Goal: Task Accomplishment & Management: Use online tool/utility

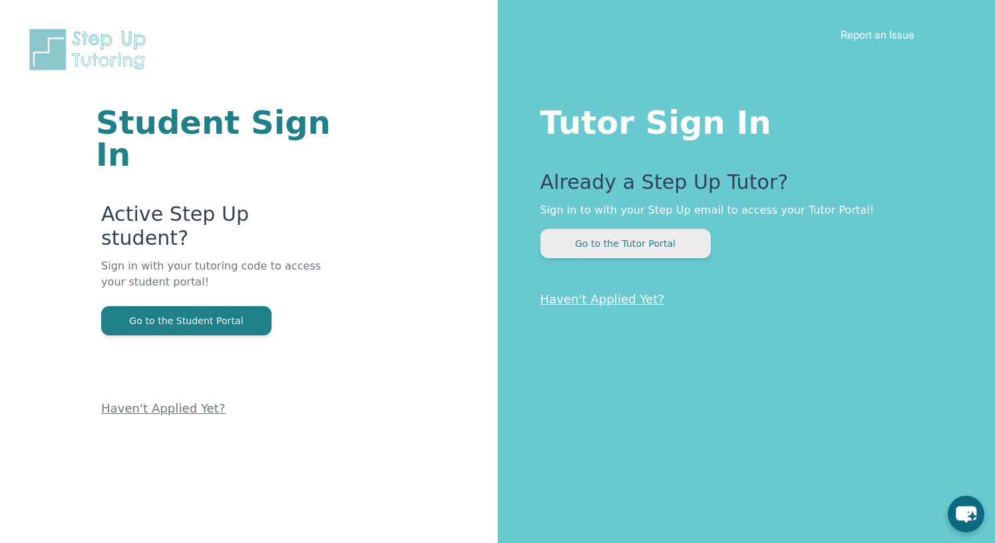
click at [633, 241] on button "Go to the Tutor Portal" at bounding box center [625, 243] width 170 height 29
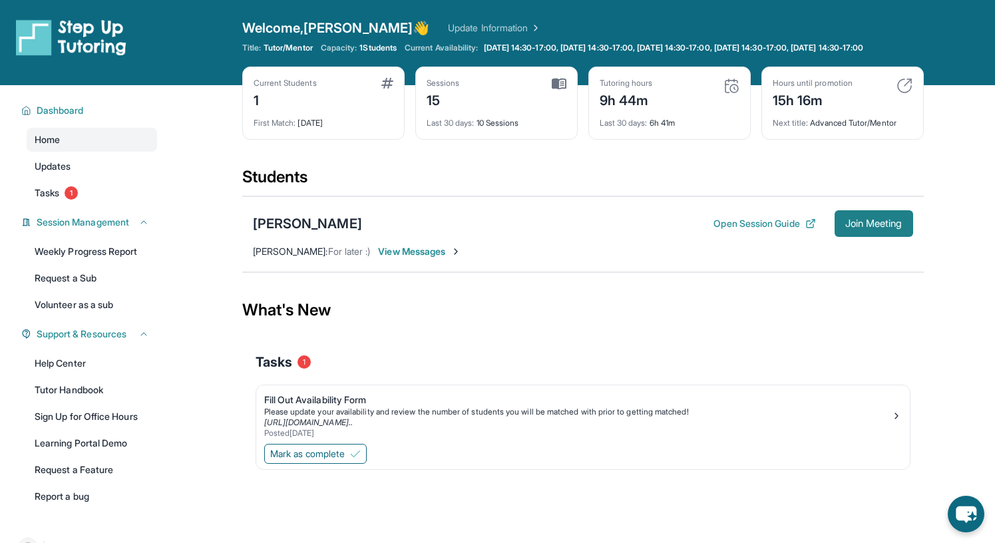
click at [875, 228] on span "Join Meeting" at bounding box center [873, 224] width 57 height 8
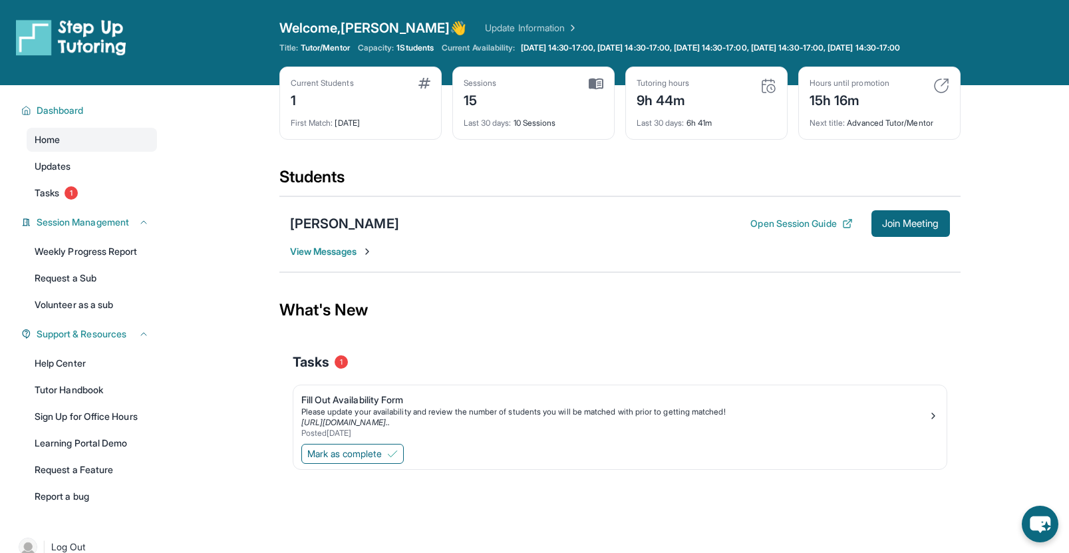
click at [341, 258] on span "View Messages" at bounding box center [331, 251] width 83 height 13
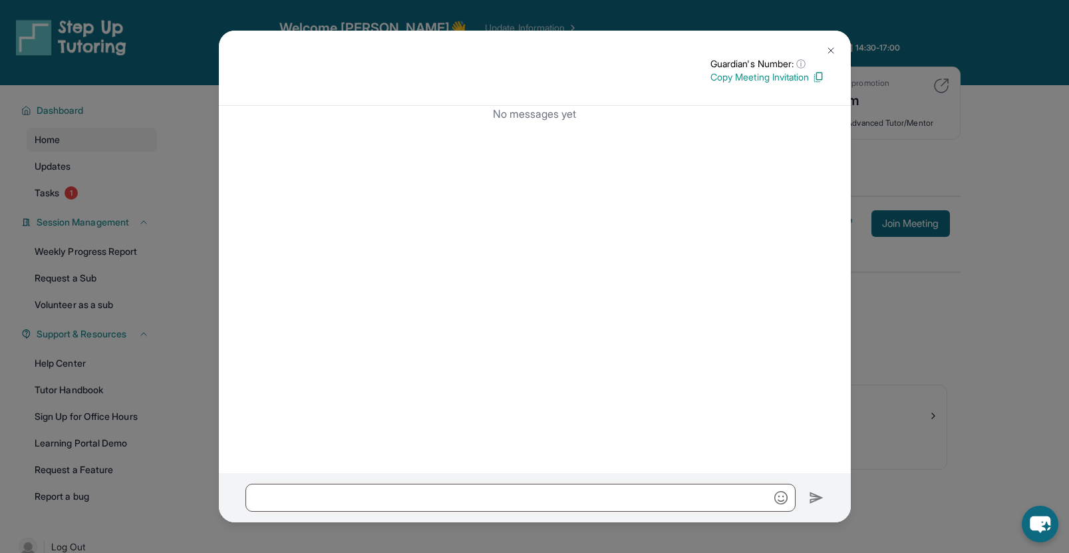
click at [831, 50] on img at bounding box center [831, 50] width 11 height 11
